Goal: Information Seeking & Learning: Find specific page/section

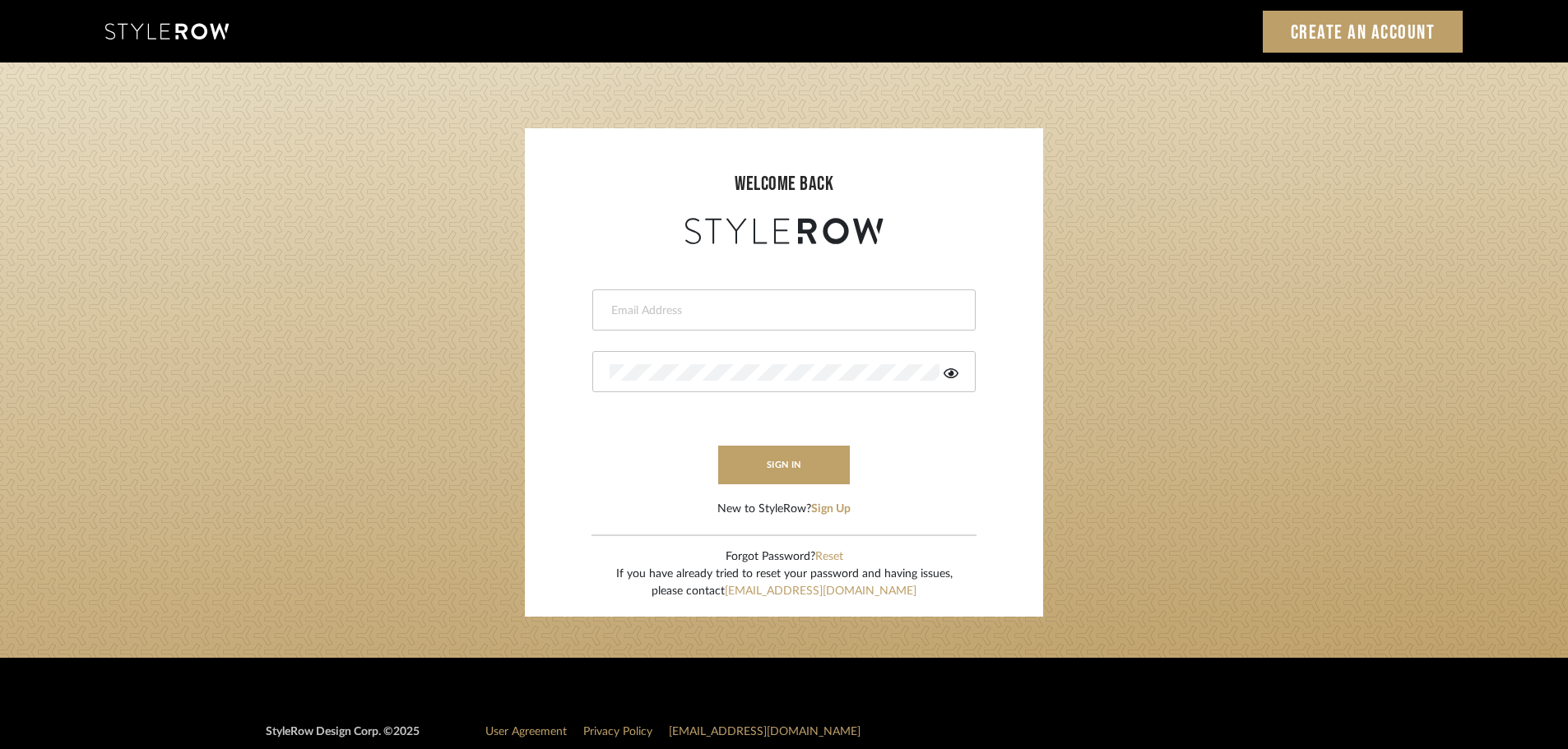
click at [616, 319] on div at bounding box center [784, 310] width 383 height 41
click at [618, 310] on input "email" at bounding box center [782, 311] width 345 height 17
type input "persimmon.design@outlook.com"
click at [766, 463] on button "sign in" at bounding box center [784, 466] width 131 height 38
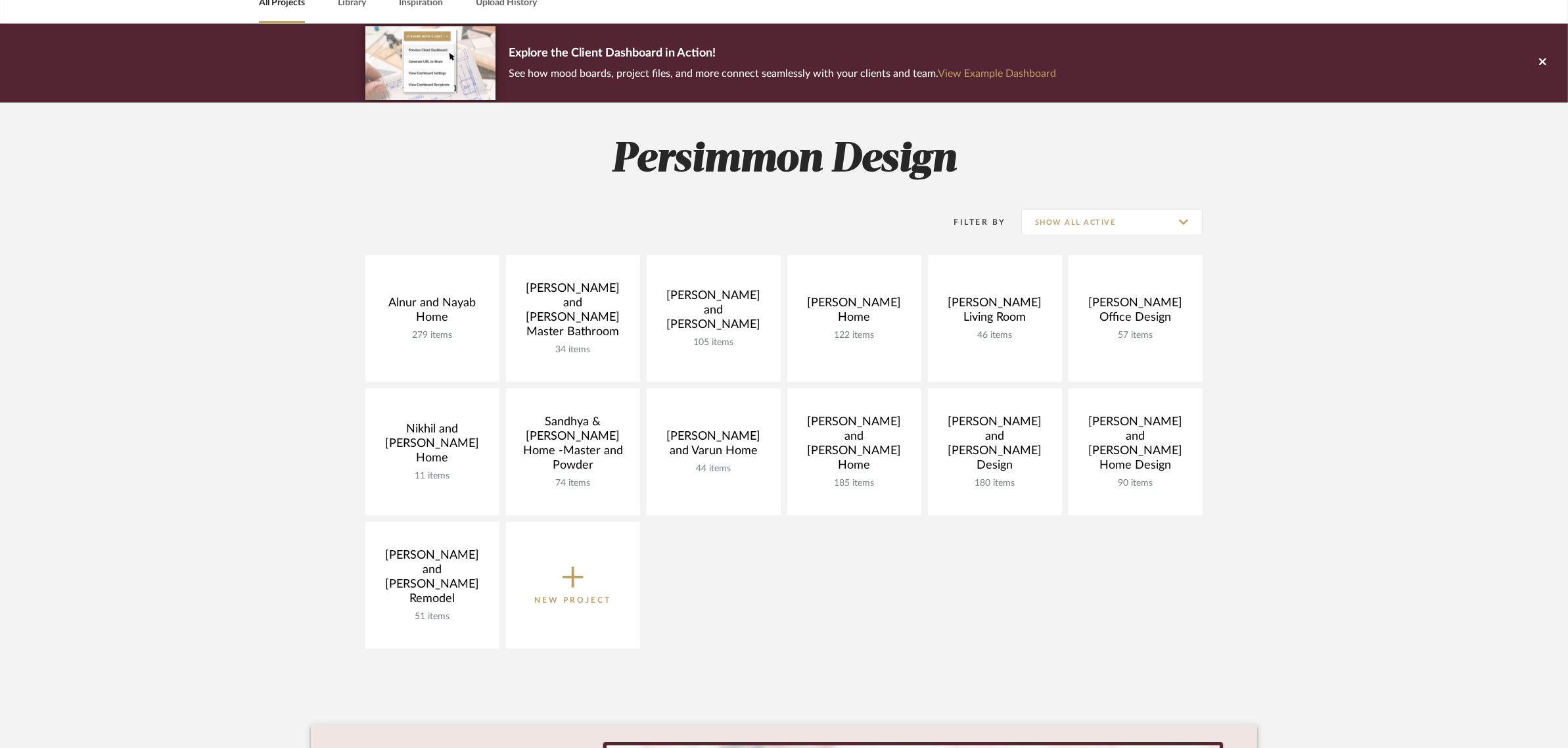
scroll to position [164, 0]
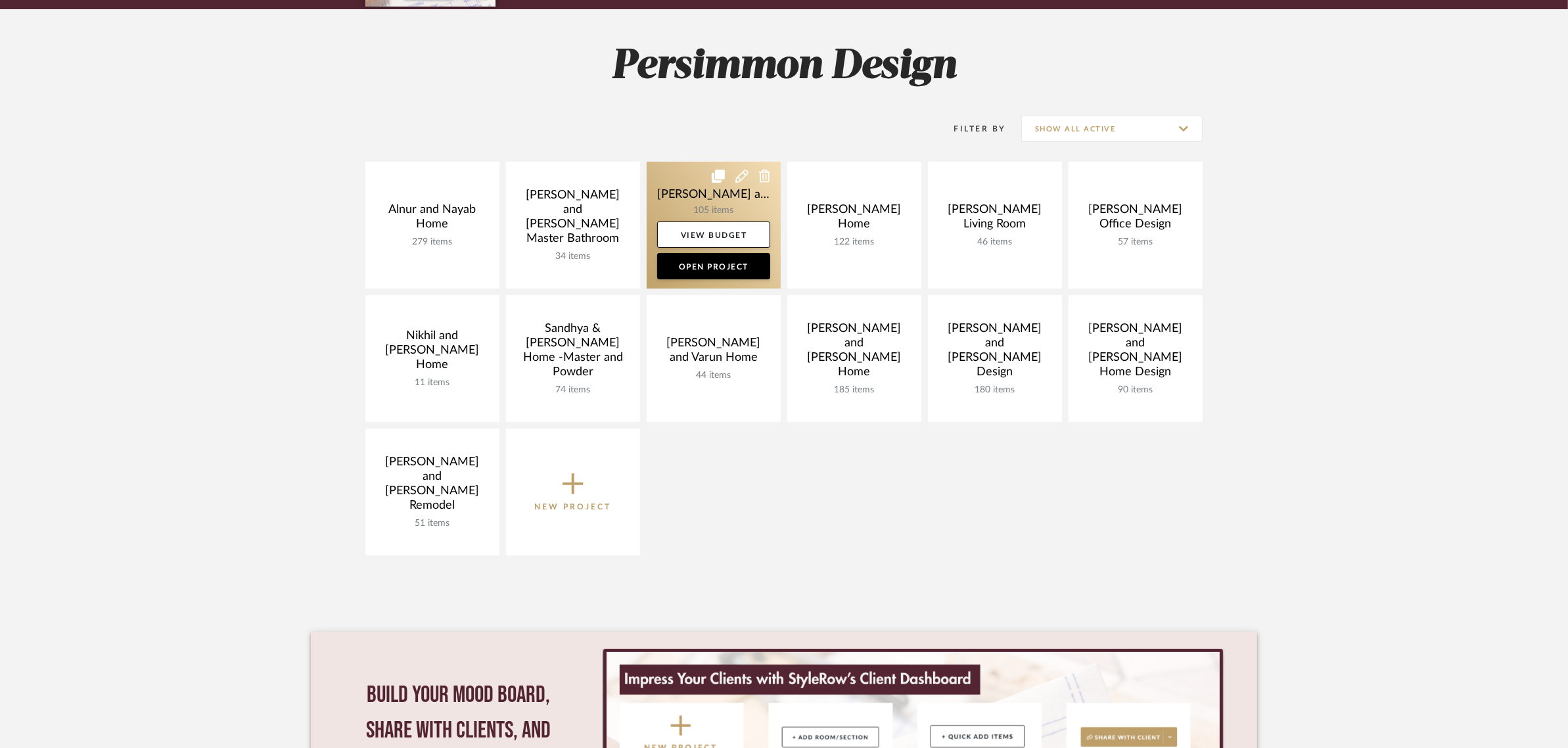
click at [665, 189] on link at bounding box center [714, 224] width 134 height 127
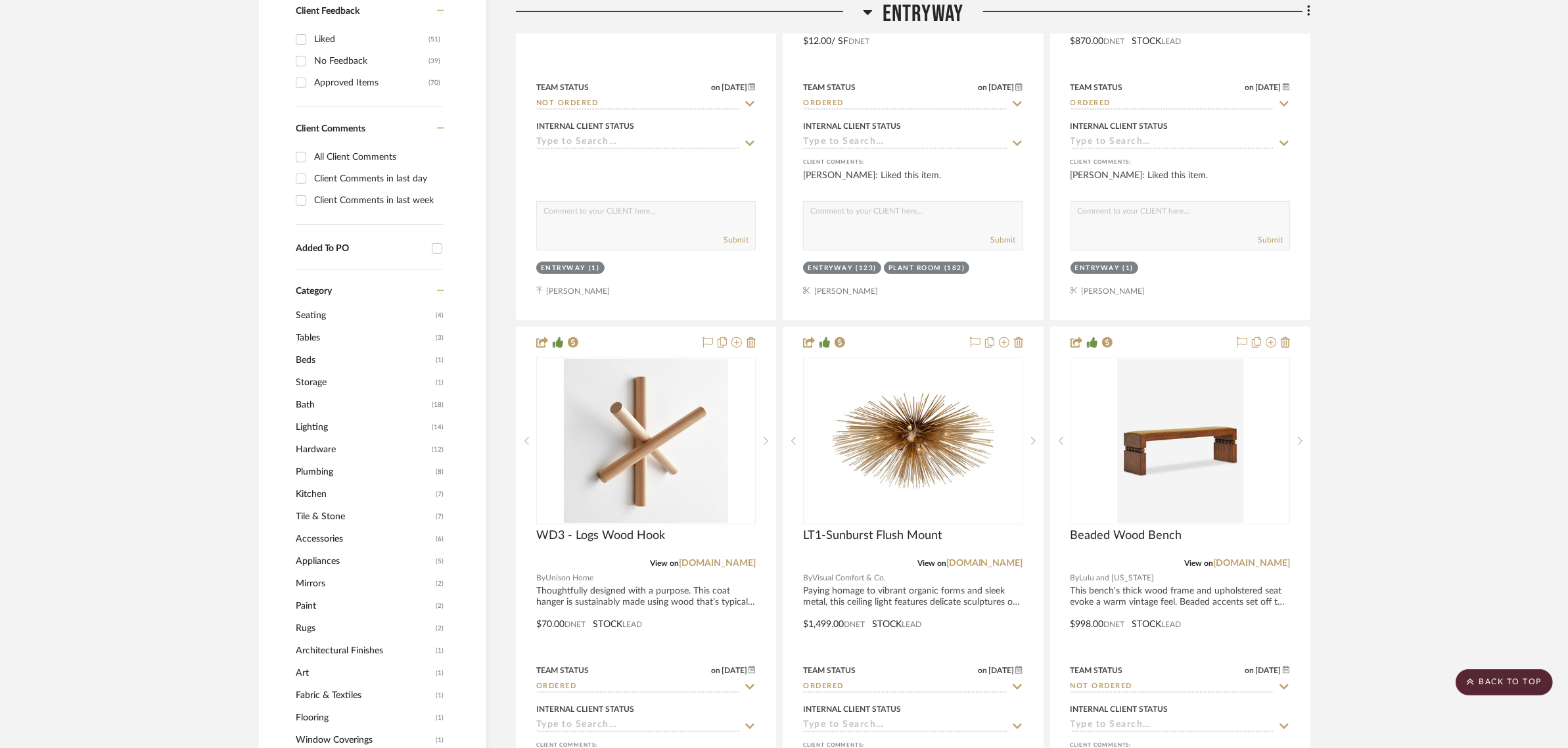
scroll to position [411, 0]
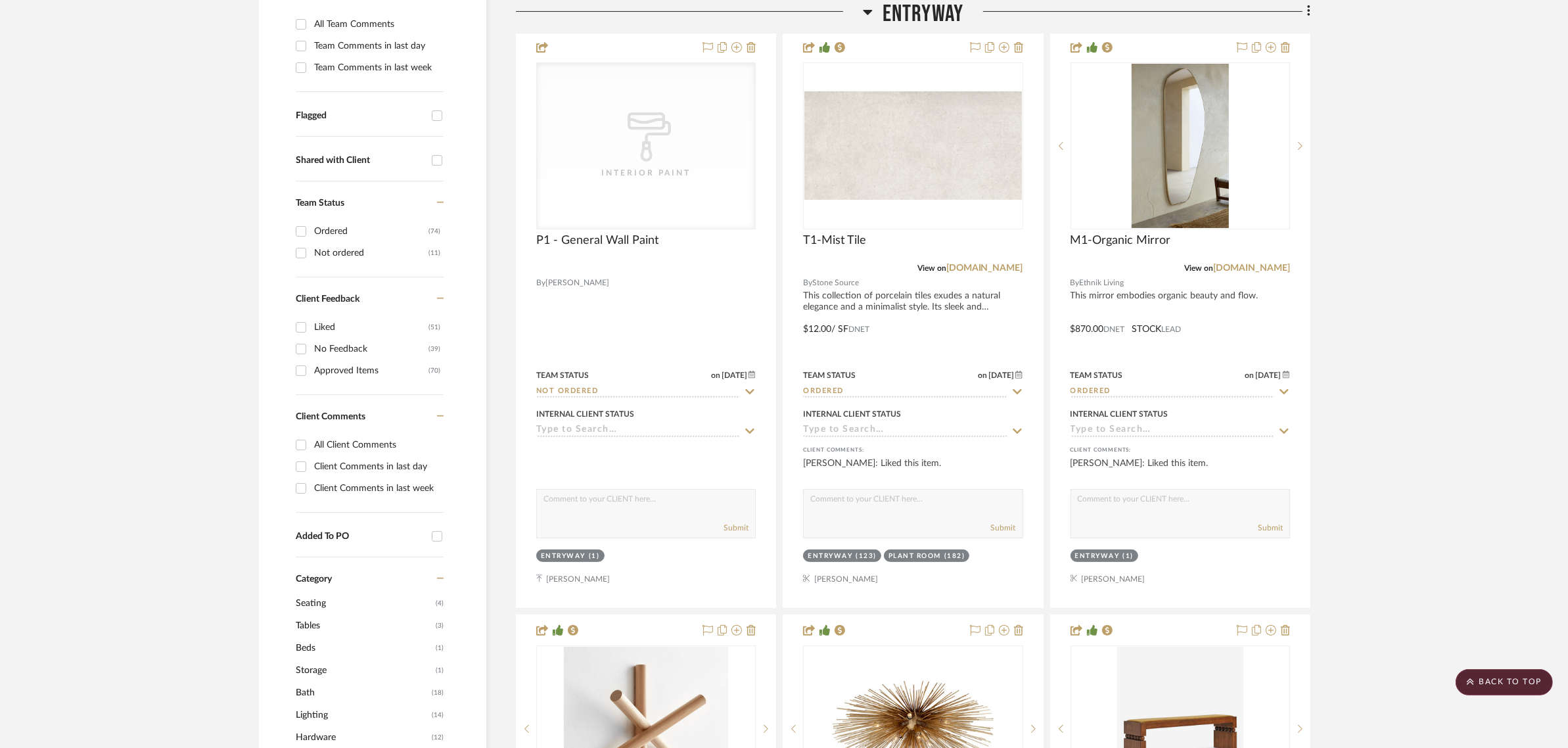
click at [301, 243] on input "Not ordered (11)" at bounding box center [301, 253] width 21 height 21
checkbox input "true"
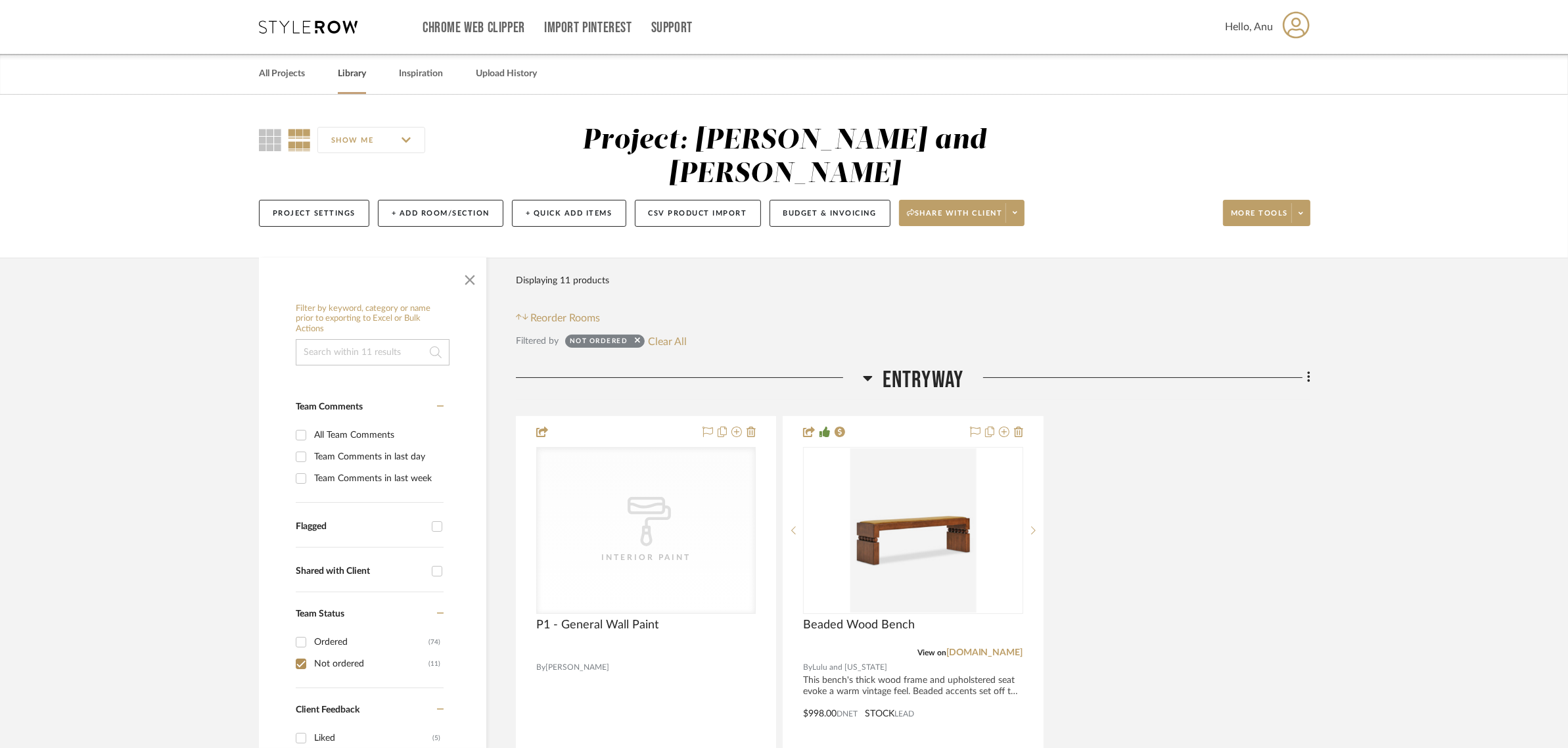
click at [357, 72] on link "Library" at bounding box center [352, 73] width 28 height 17
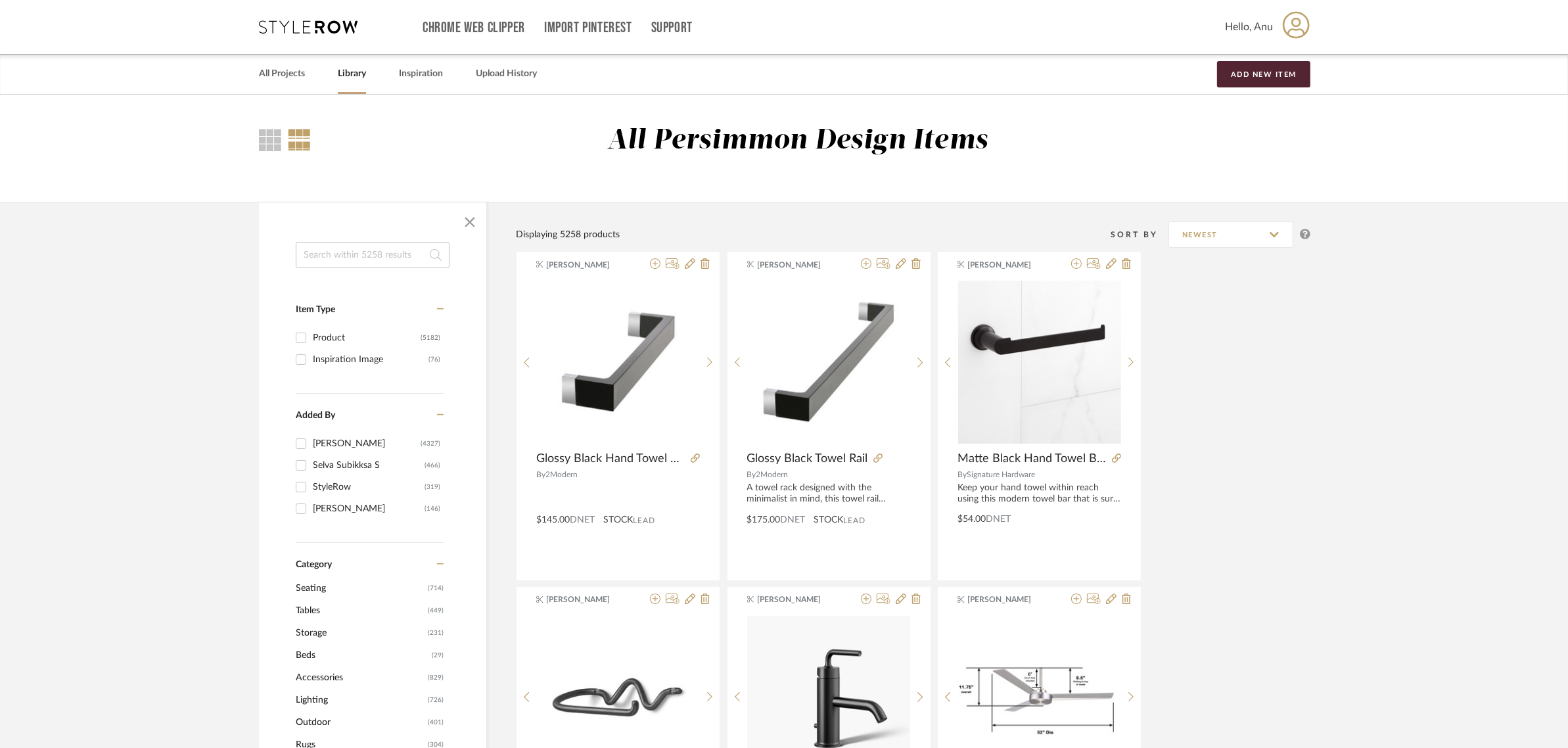
click at [317, 248] on input at bounding box center [373, 255] width 154 height 27
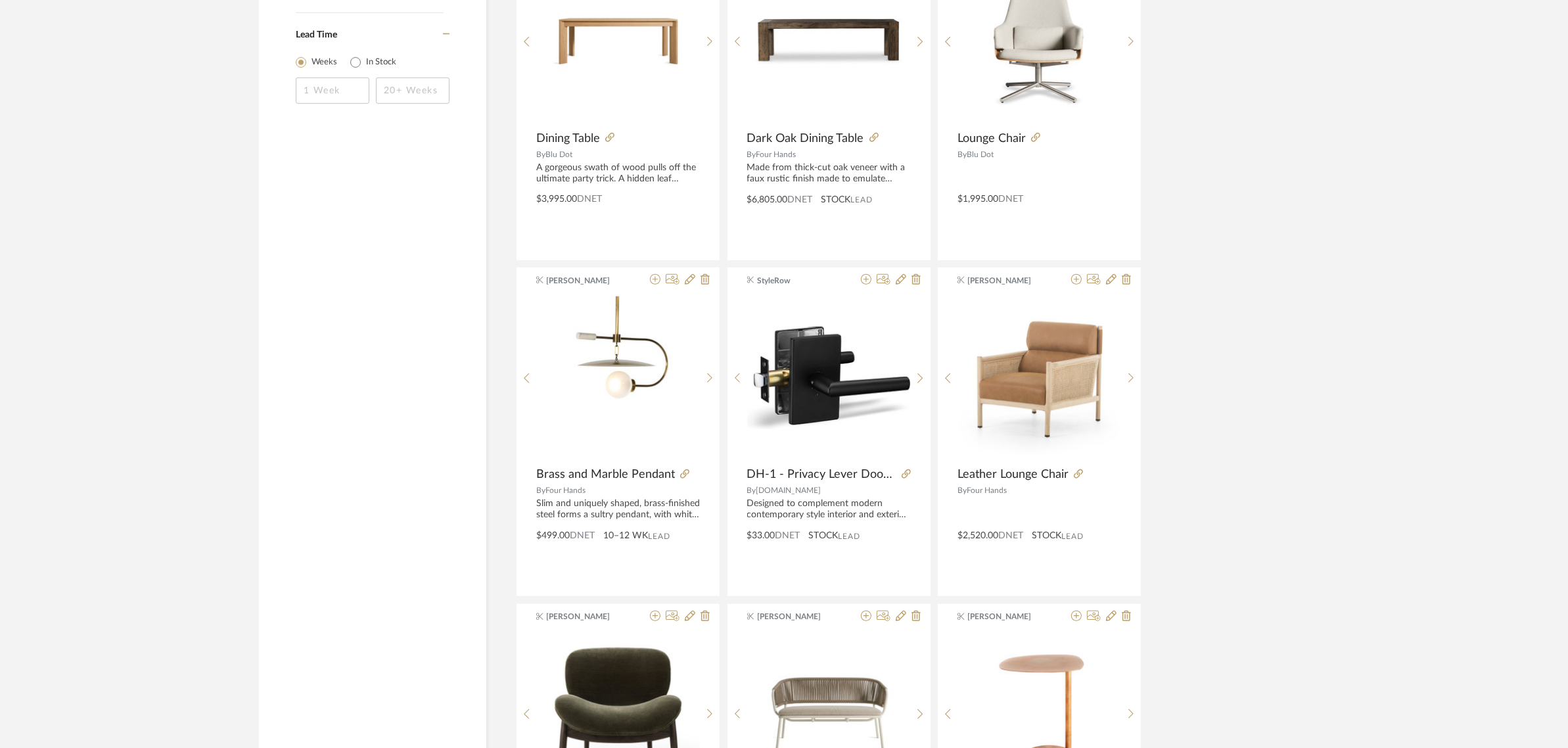
scroll to position [1479, 0]
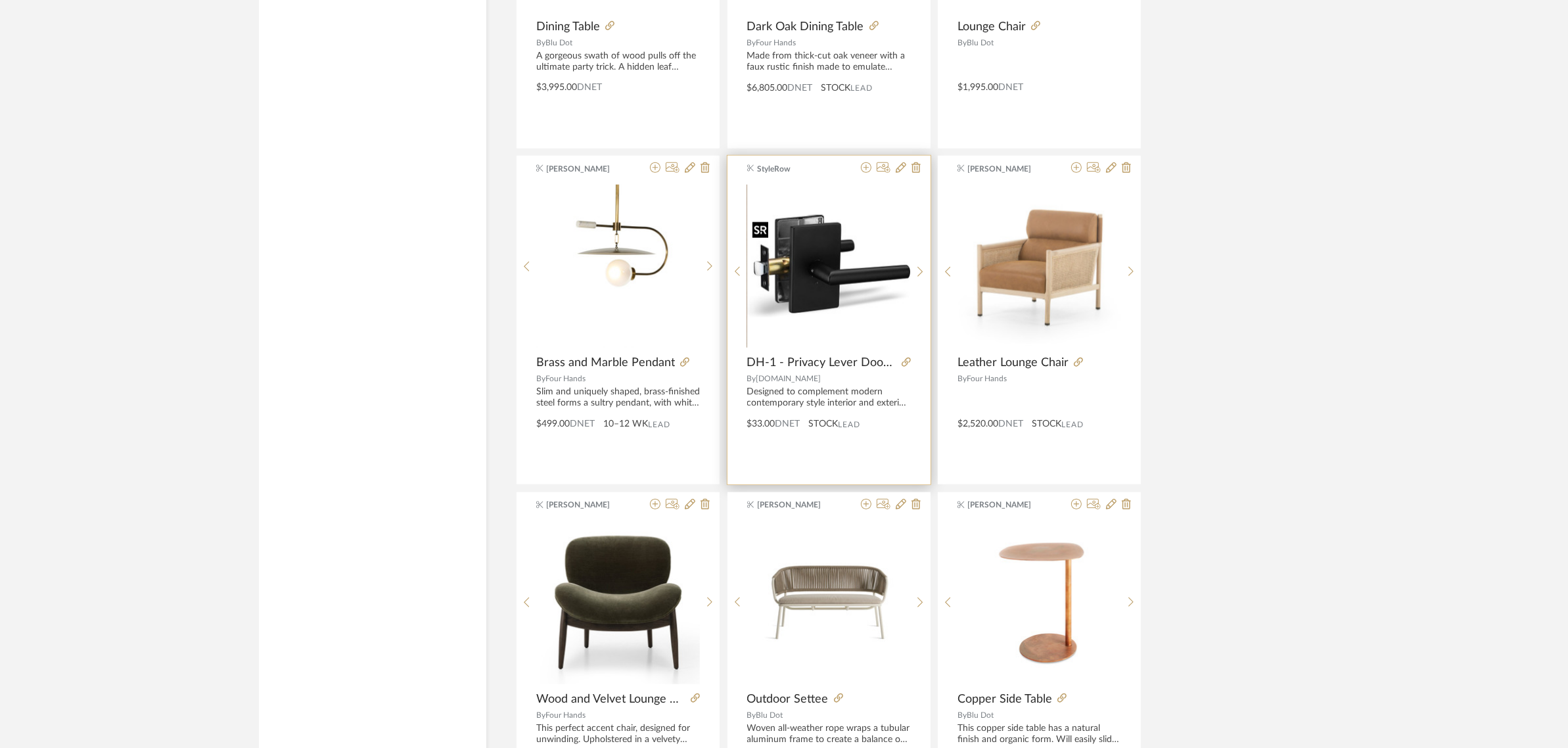
type input "door handle"
click at [798, 273] on img "0" at bounding box center [828, 266] width 163 height 103
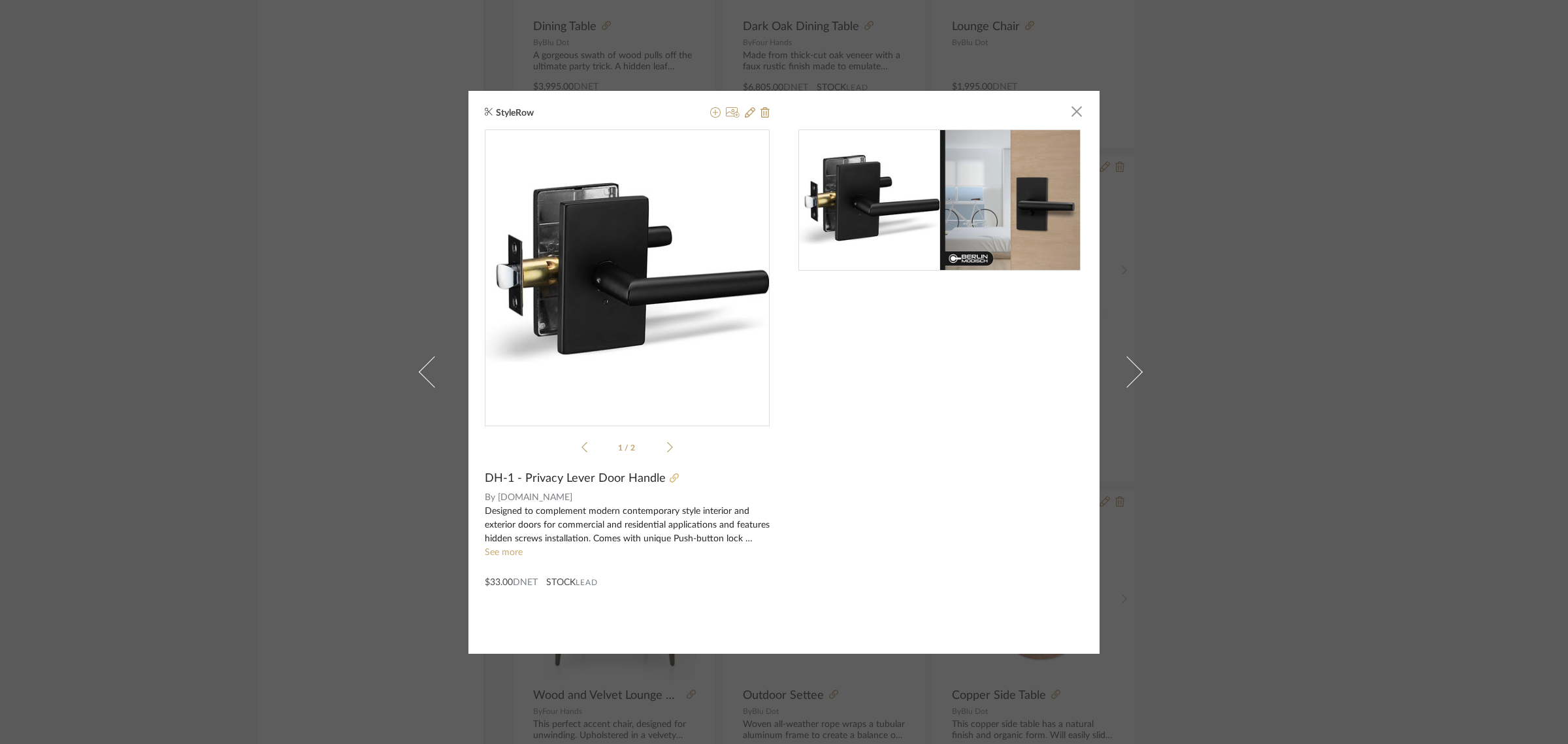
click at [670, 478] on icon at bounding box center [674, 478] width 9 height 9
click at [1282, 236] on div "StyleRow × 1 / 2 DH-1 - Privacy Lever Door Handle By [DOMAIN_NAME] Designed to …" at bounding box center [784, 372] width 1568 height 744
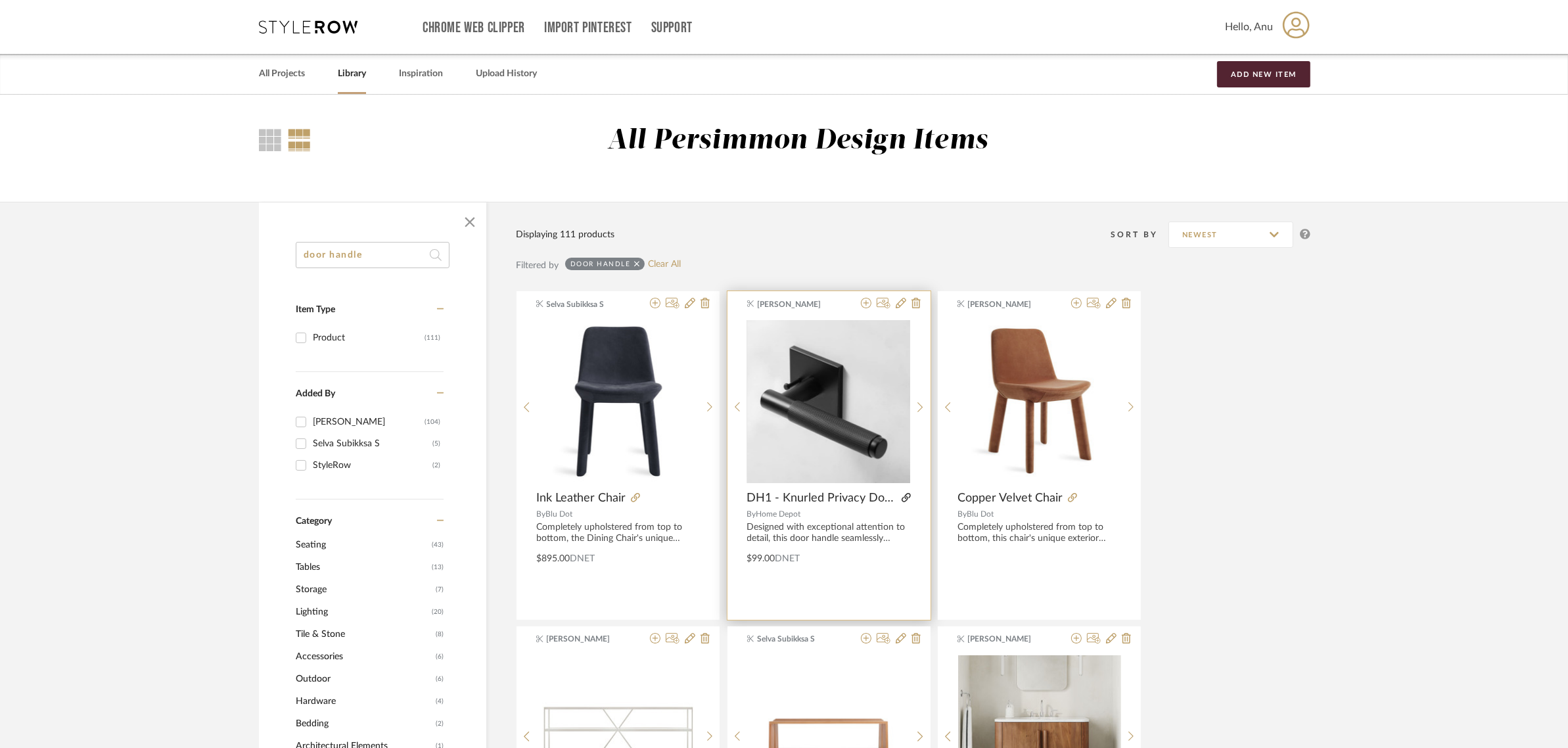
click at [902, 494] on icon at bounding box center [906, 497] width 9 height 9
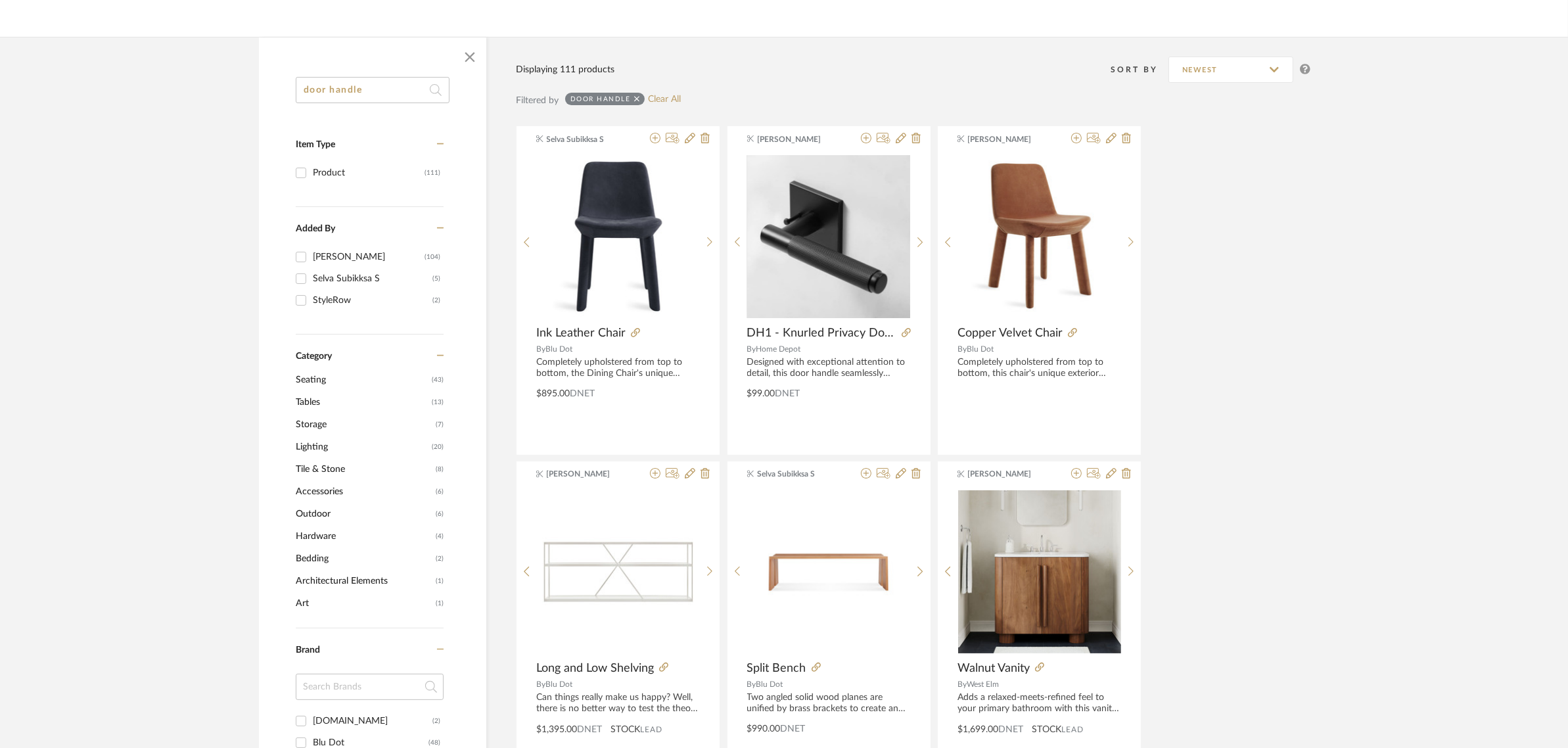
scroll to position [164, 0]
